Goal: Task Accomplishment & Management: Manage account settings

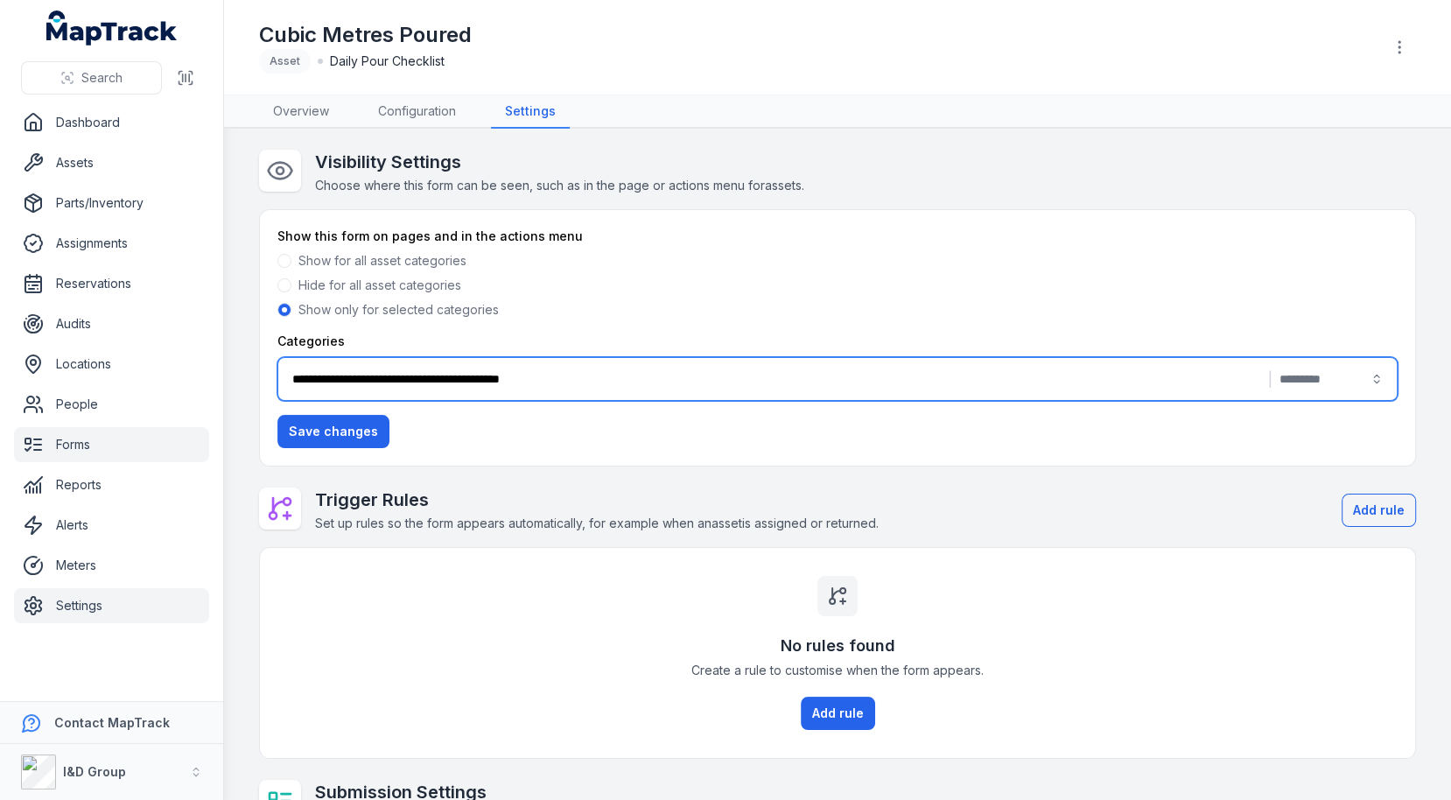
click at [127, 591] on link "Settings" at bounding box center [111, 605] width 195 height 35
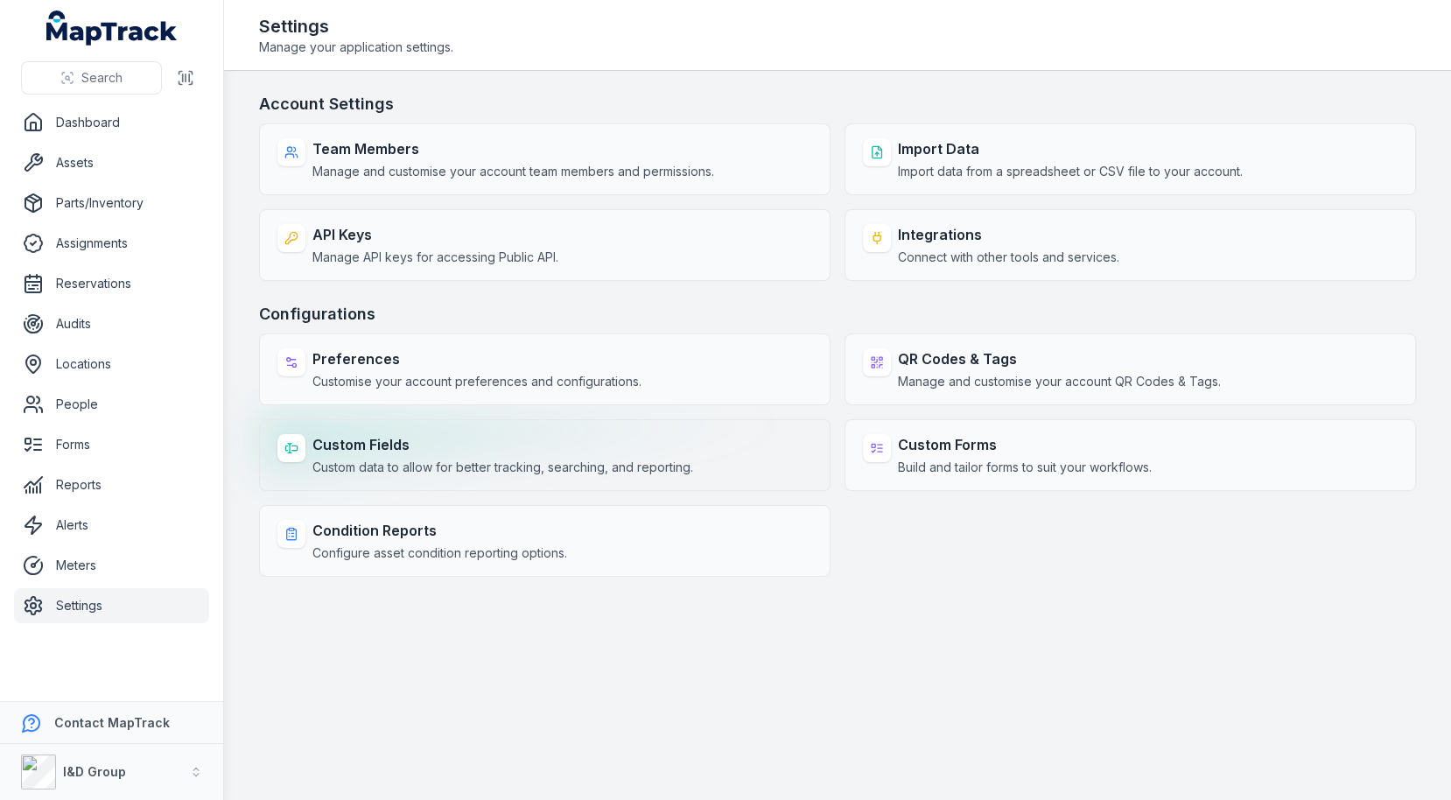
click at [529, 449] on strong "Custom Fields" at bounding box center [502, 444] width 381 height 21
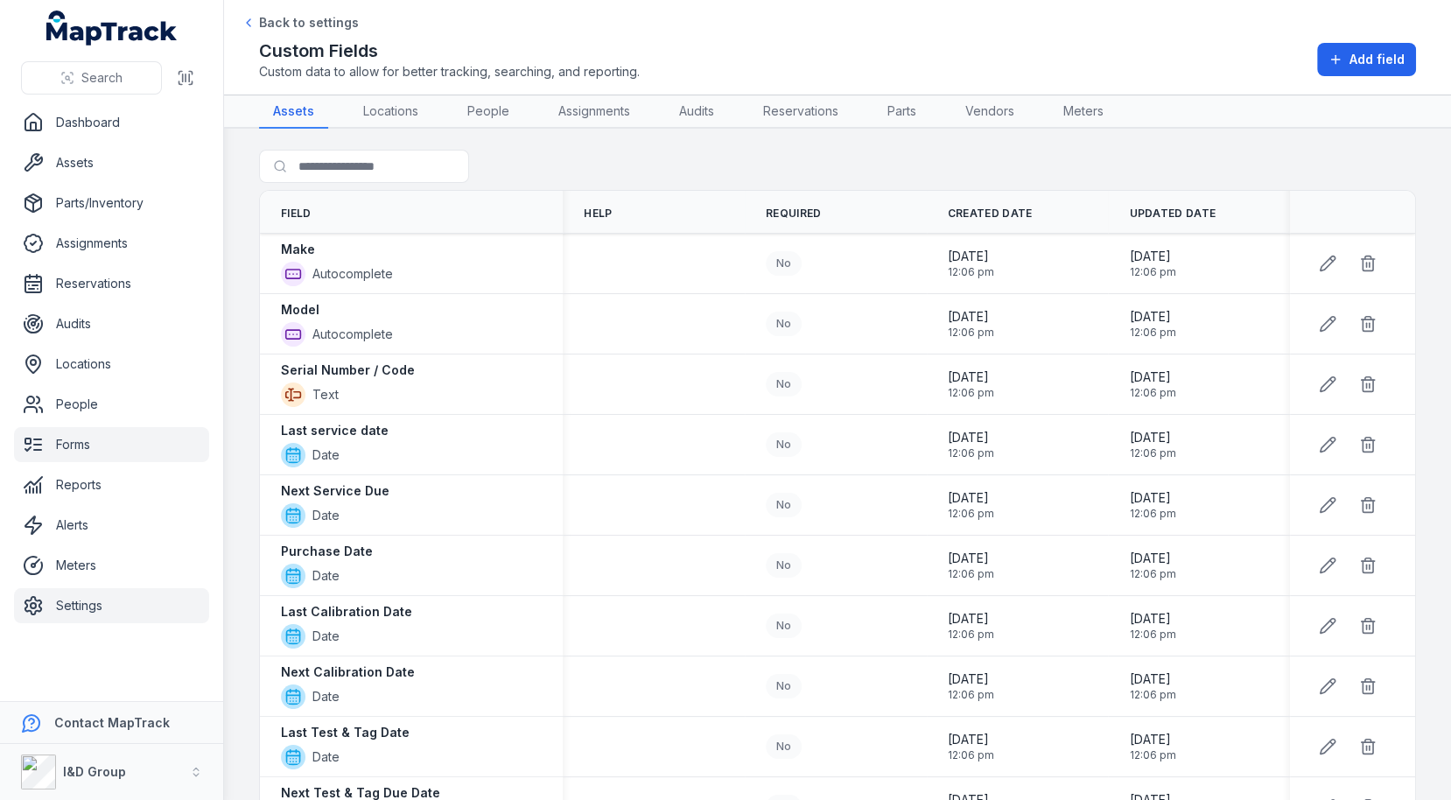
click at [121, 450] on link "Forms" at bounding box center [111, 444] width 195 height 35
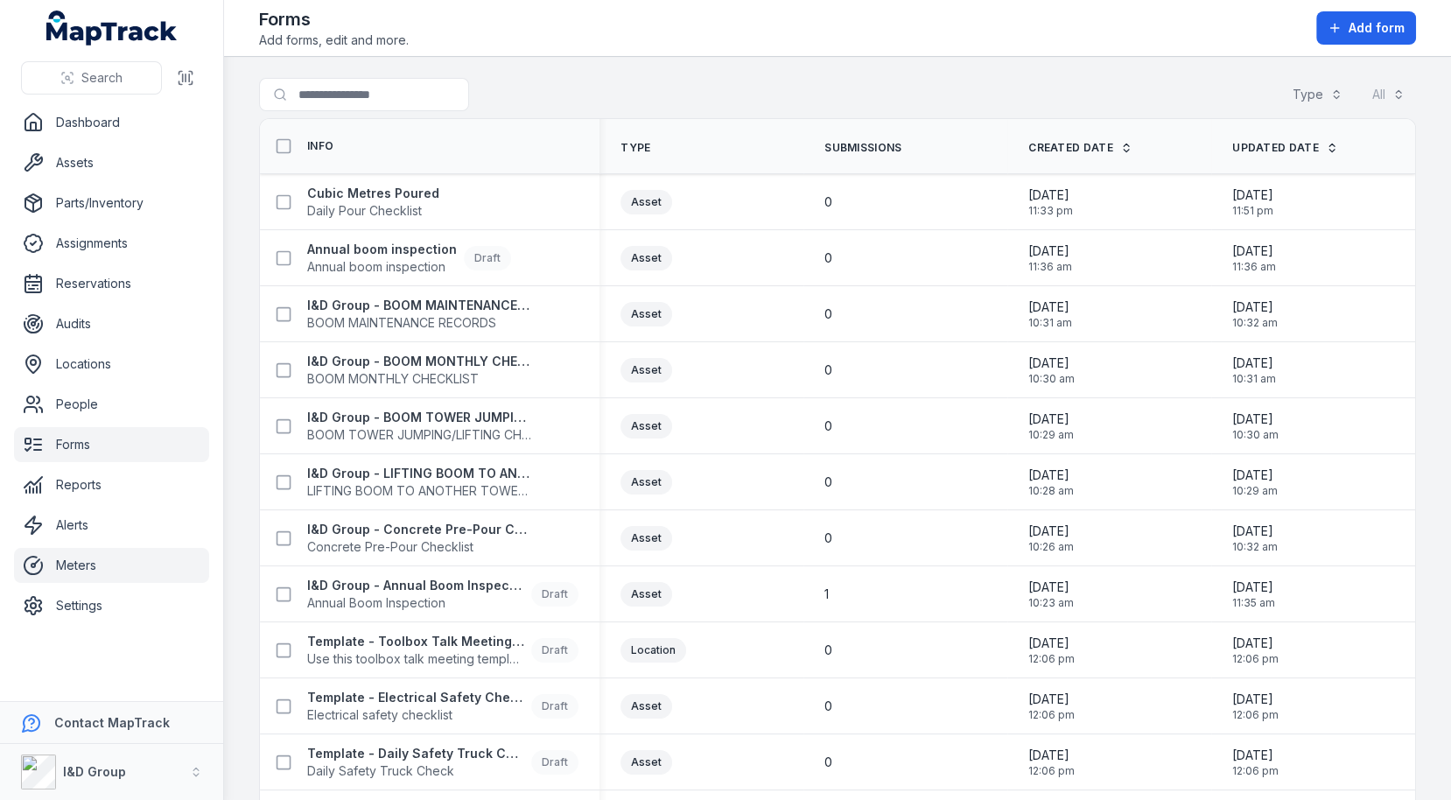
click at [103, 551] on link "Meters" at bounding box center [111, 565] width 195 height 35
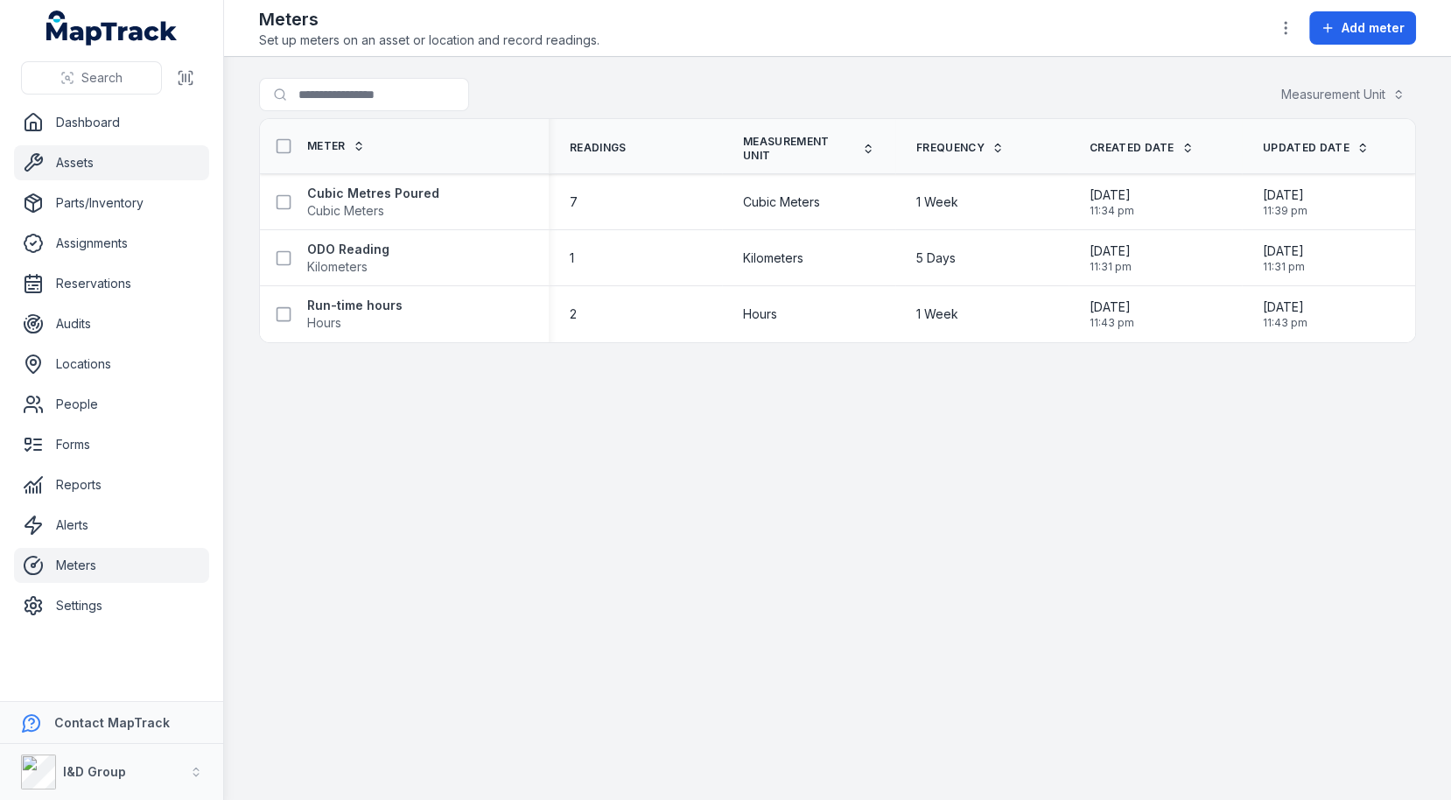
click at [85, 175] on link "Assets" at bounding box center [111, 162] width 195 height 35
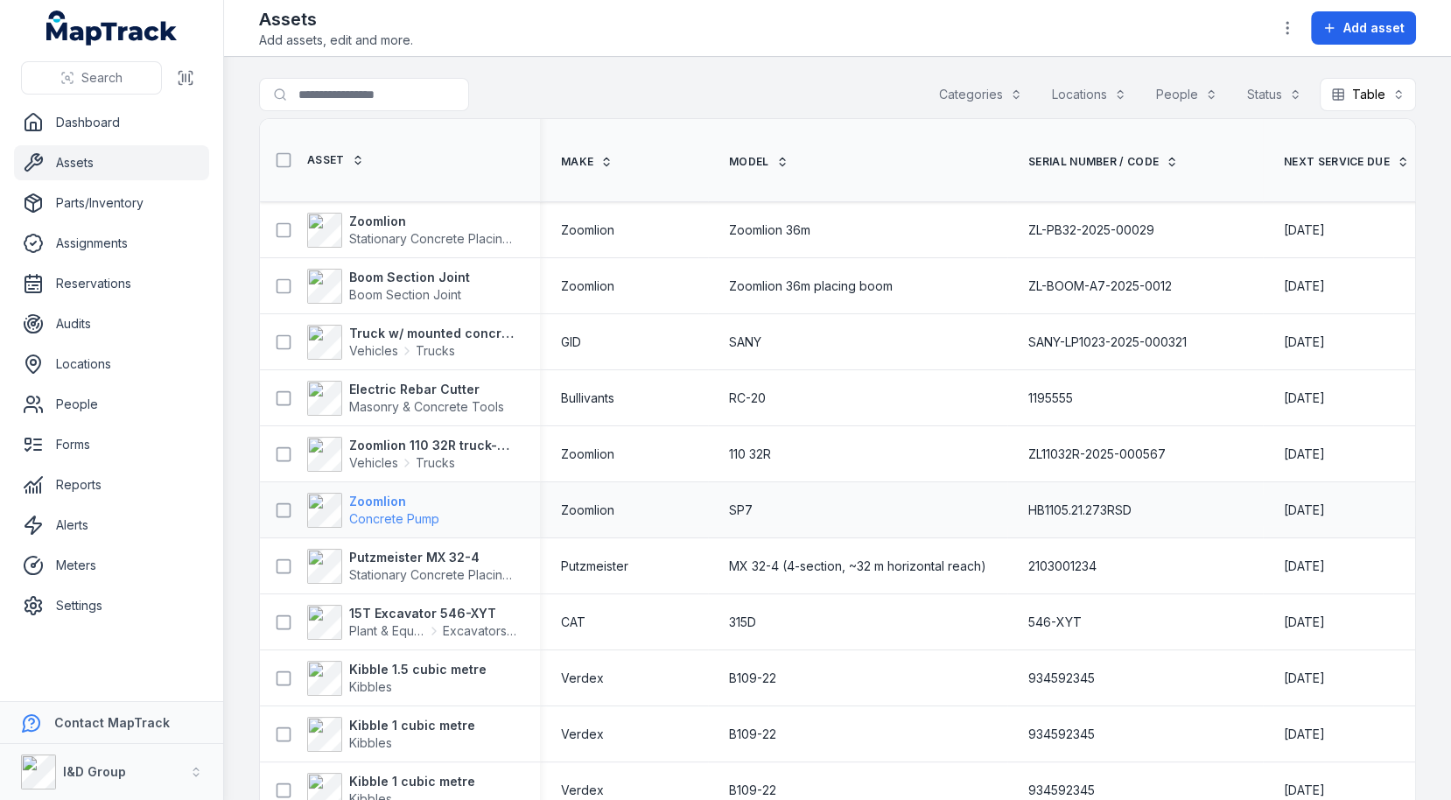
click at [411, 521] on span "Concrete Pump" at bounding box center [394, 518] width 90 height 15
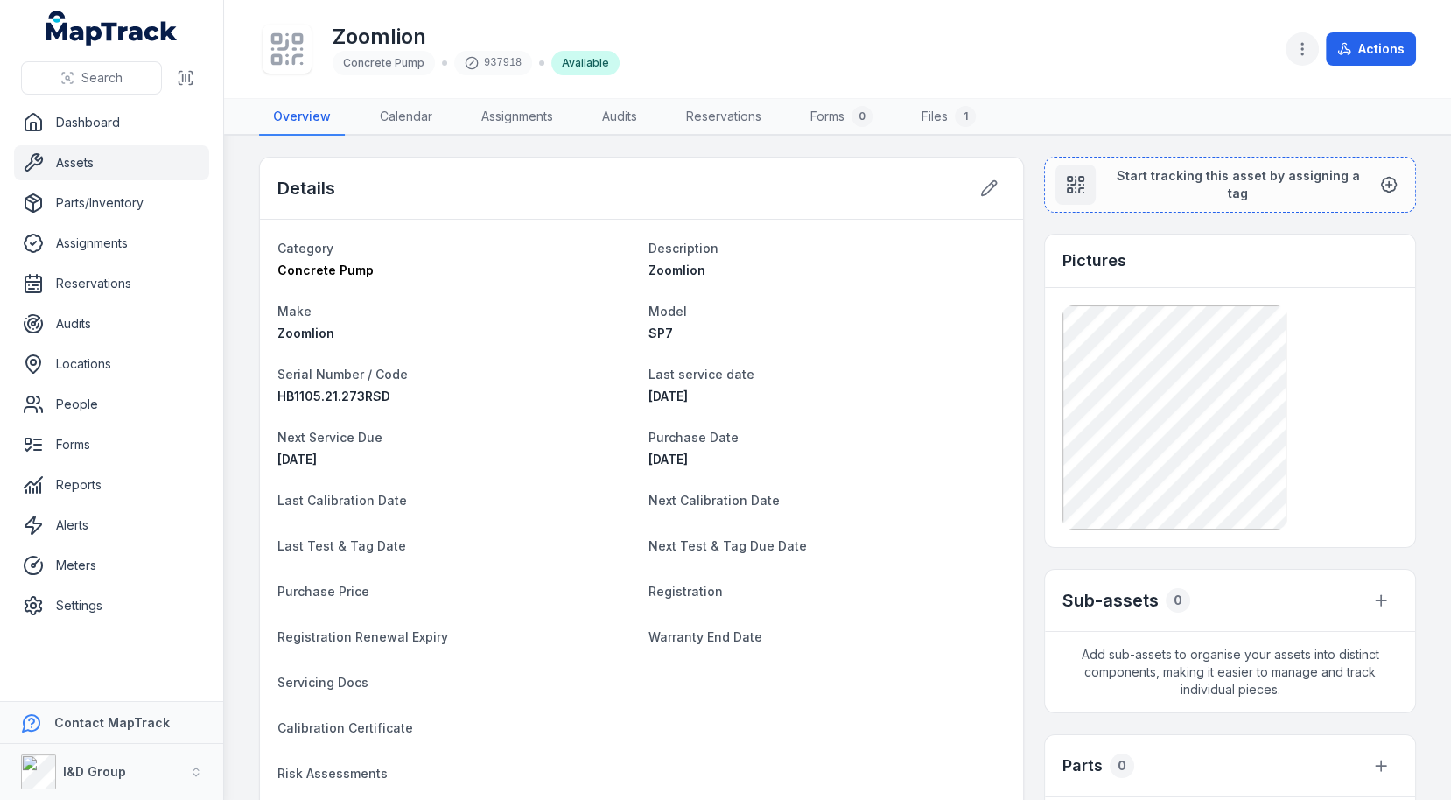
click at [1296, 40] on icon "button" at bounding box center [1301, 48] width 17 height 17
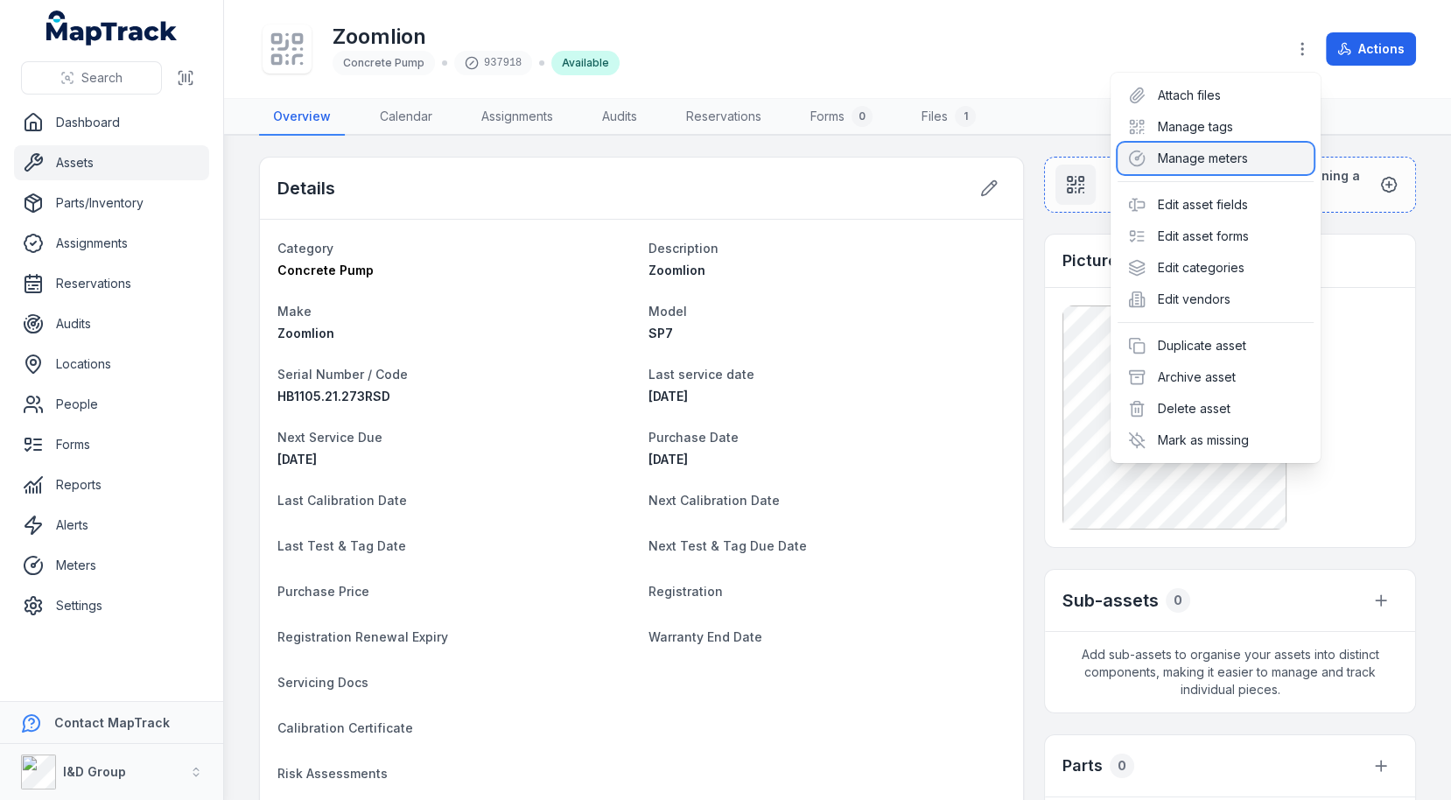
click at [1207, 152] on div "Manage meters" at bounding box center [1215, 158] width 196 height 31
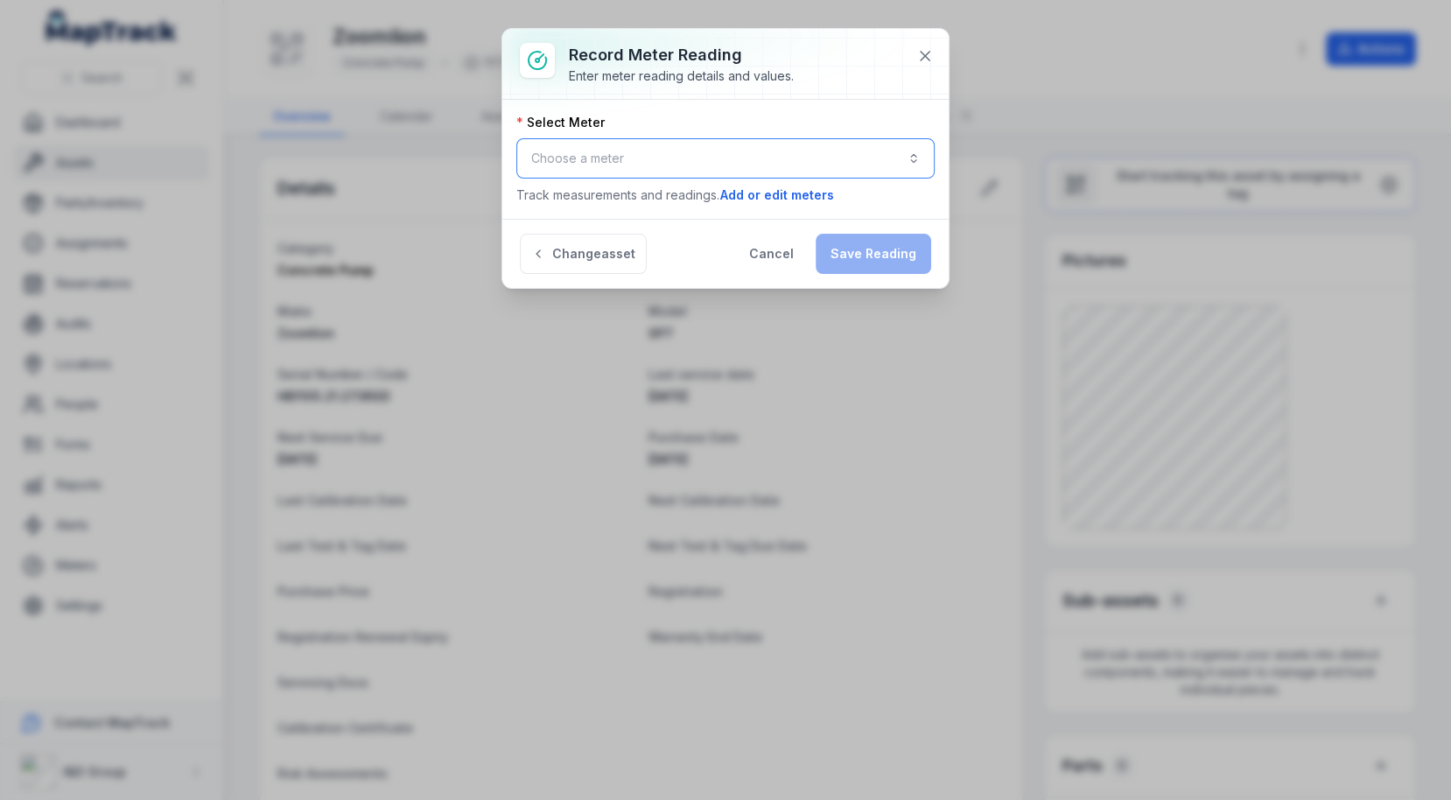
click at [845, 156] on button "Choose a meter" at bounding box center [725, 158] width 418 height 40
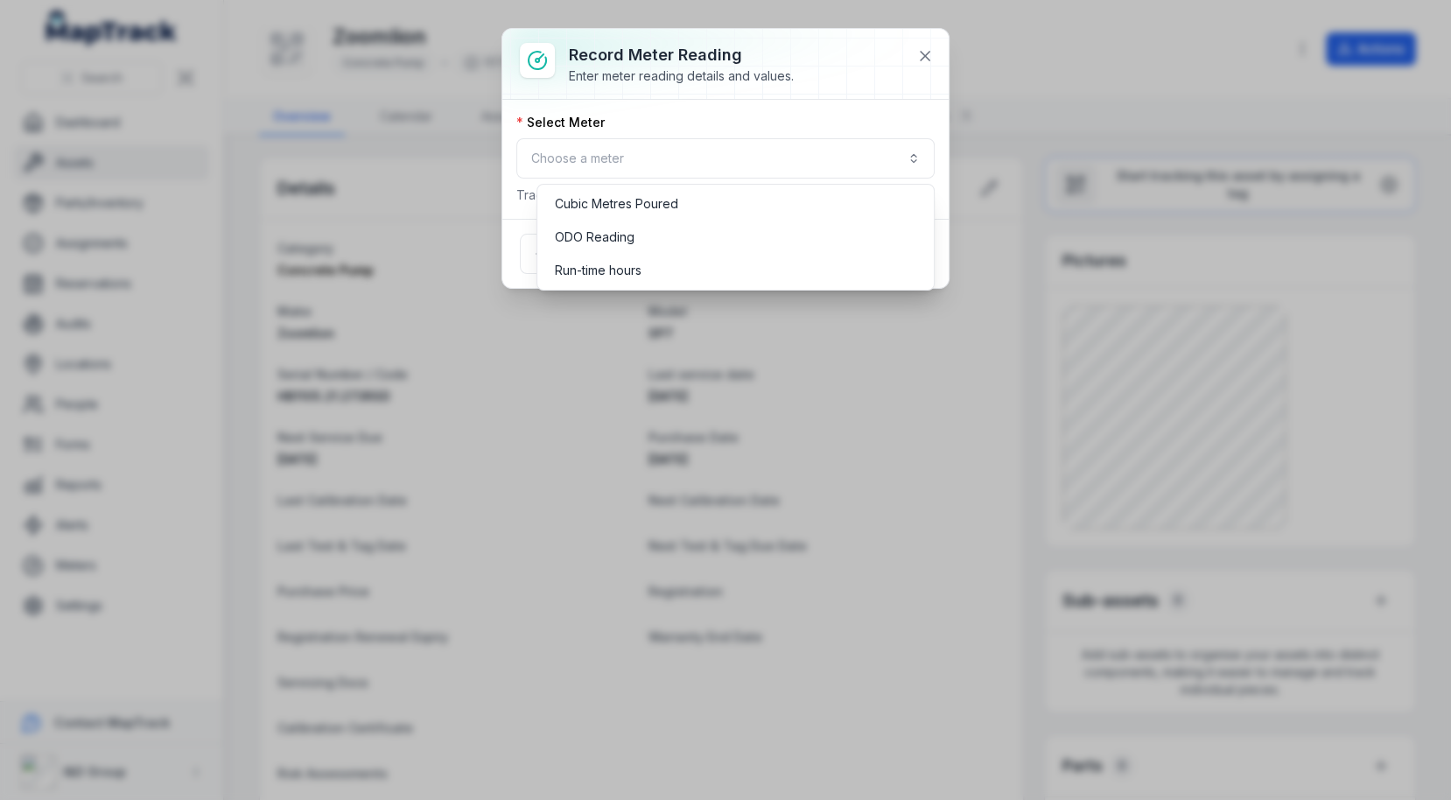
click at [928, 62] on div "Record meter reading Enter meter reading details and values. Select Meter Choos…" at bounding box center [725, 158] width 446 height 259
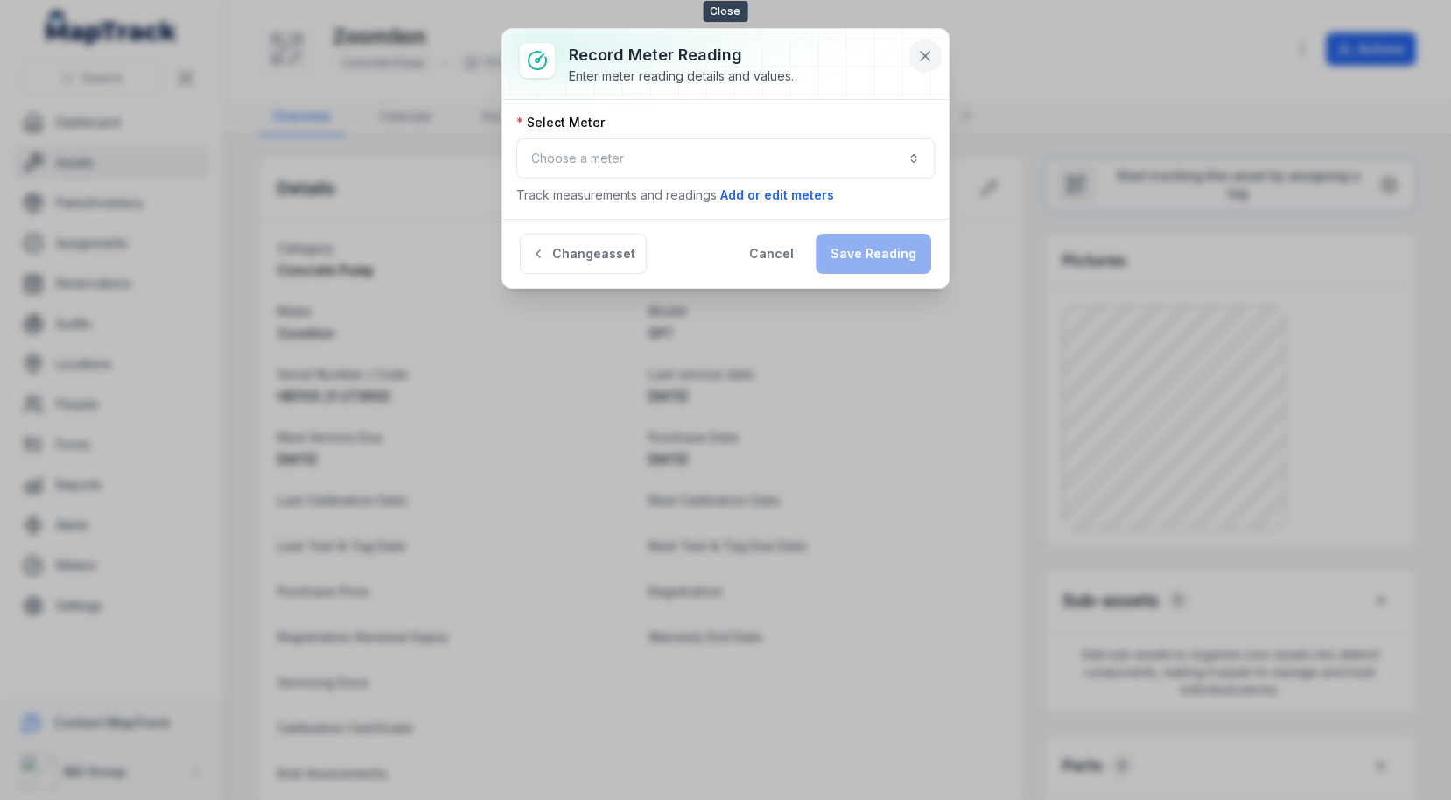
click at [936, 48] on button at bounding box center [924, 55] width 33 height 33
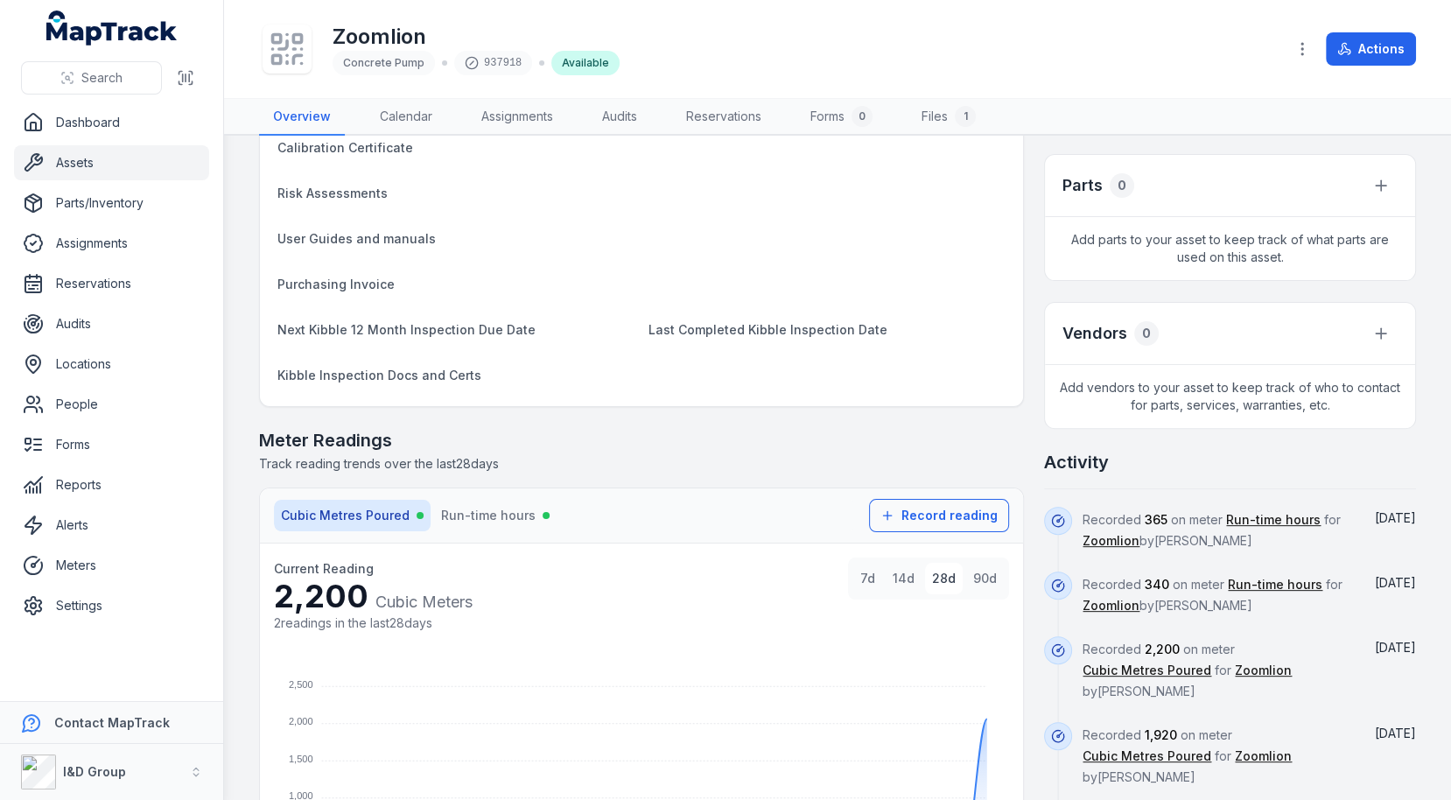
scroll to position [945, 0]
